Goal: Find specific page/section: Find specific page/section

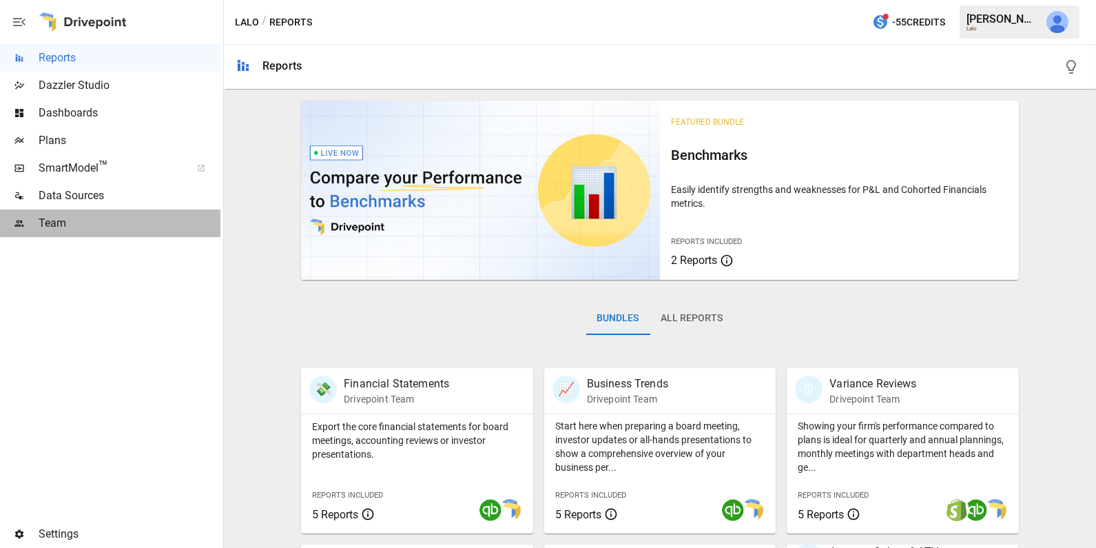
click at [121, 219] on span "Team" at bounding box center [130, 223] width 182 height 17
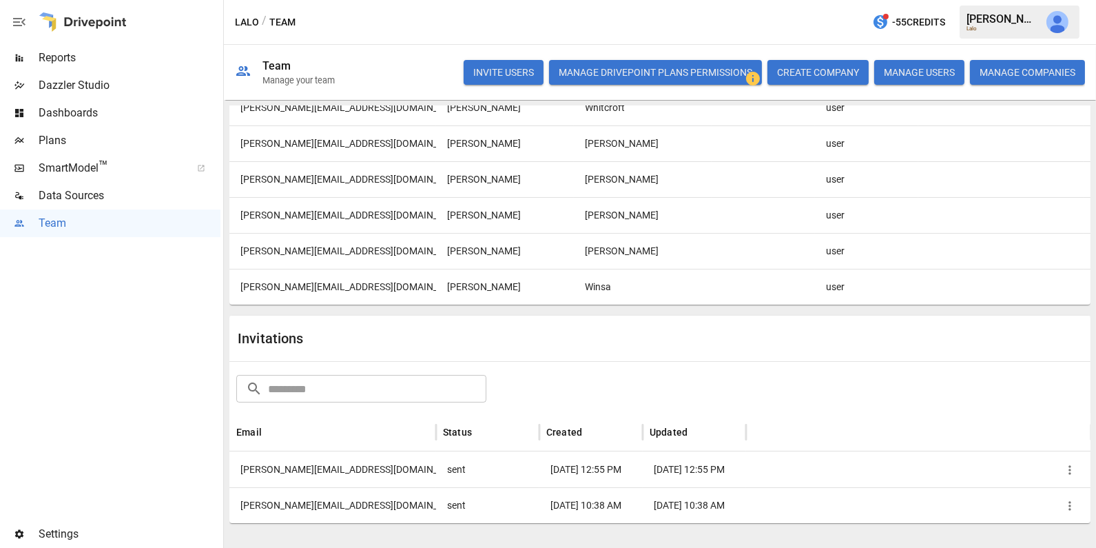
scroll to position [247, 0]
click at [1069, 466] on icon "button" at bounding box center [1070, 468] width 2 height 9
click at [313, 474] on div at bounding box center [548, 274] width 1096 height 548
drag, startPoint x: 356, startPoint y: 467, endPoint x: 227, endPoint y: 467, distance: 128.8
click at [227, 467] on div "Team Members ​ ​ Email First Name Last Name Phone Role Groups [PERSON_NAME][EMA…" at bounding box center [660, 324] width 872 height 447
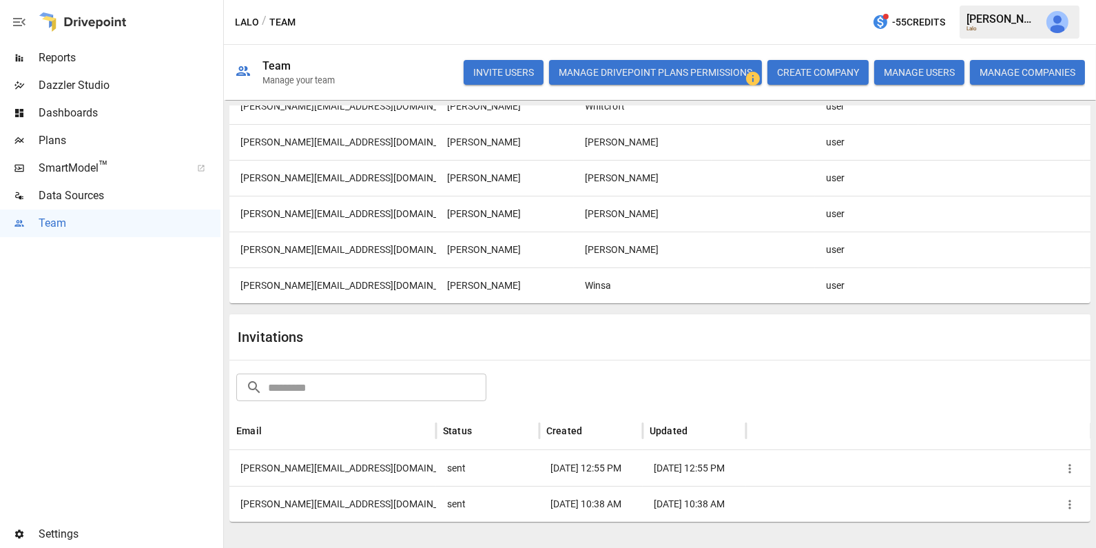
click at [349, 469] on div "[PERSON_NAME][EMAIL_ADDRESS][DOMAIN_NAME]" at bounding box center [332, 468] width 207 height 36
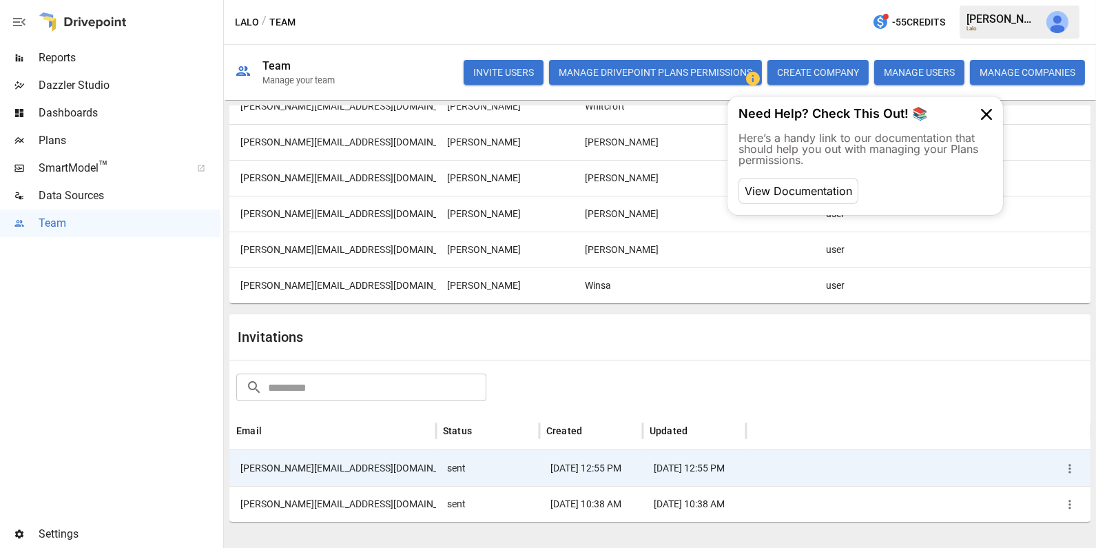
click at [369, 465] on div "[PERSON_NAME][EMAIL_ADDRESS][DOMAIN_NAME]" at bounding box center [332, 468] width 207 height 36
click at [1065, 462] on icon "button" at bounding box center [1070, 469] width 14 height 14
click at [624, 454] on div at bounding box center [548, 274] width 1096 height 548
